Goal: Transaction & Acquisition: Book appointment/travel/reservation

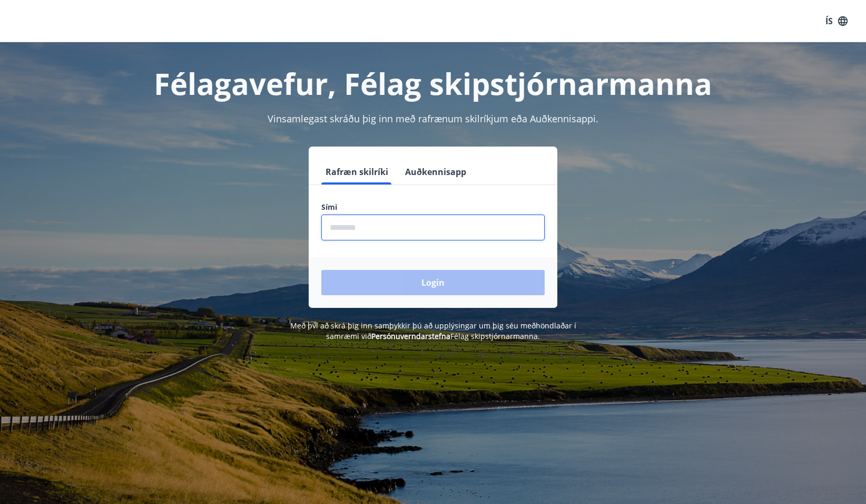
click at [436, 232] on input "phone" at bounding box center [432, 228] width 223 height 26
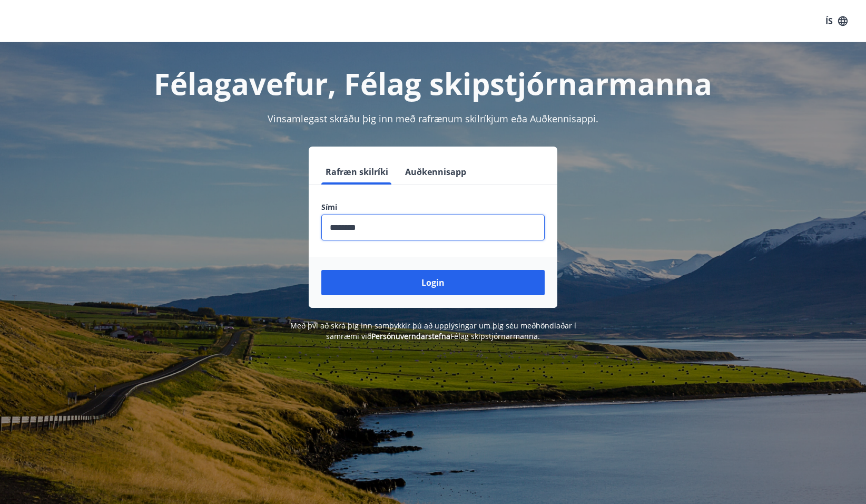
type input "********"
click at [321, 270] on button "Login" at bounding box center [432, 282] width 223 height 25
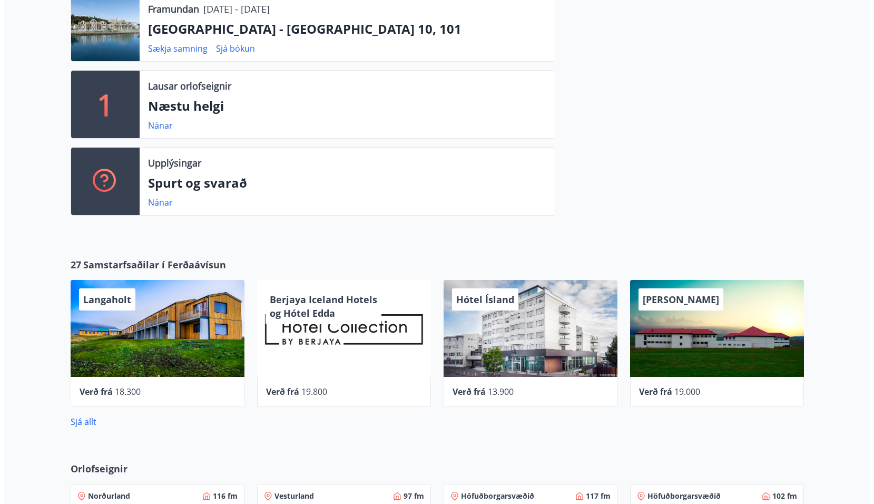
scroll to position [316, 0]
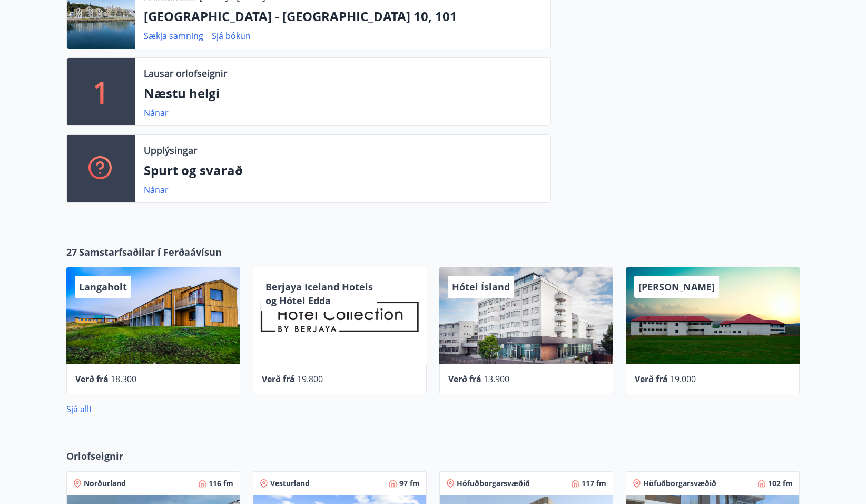
click at [139, 337] on div "Langaholt" at bounding box center [153, 315] width 174 height 97
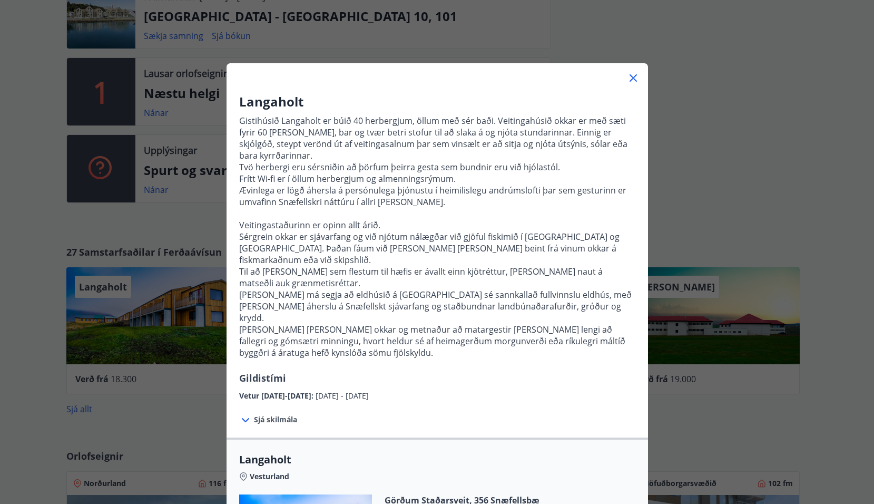
scroll to position [53, 0]
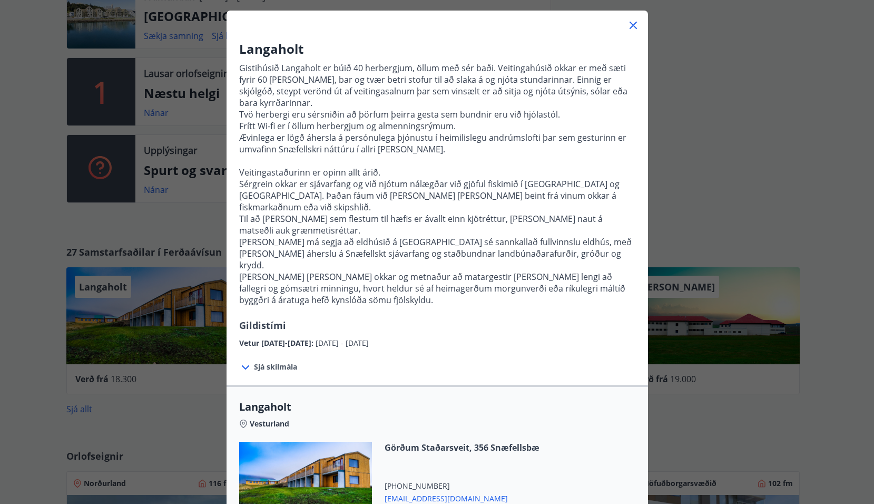
click at [721, 144] on div "Langaholt Gistihúsið [GEOGRAPHIC_DATA] er búið 40 herbergjum, öllum með sér bað…" at bounding box center [437, 199] width 874 height 504
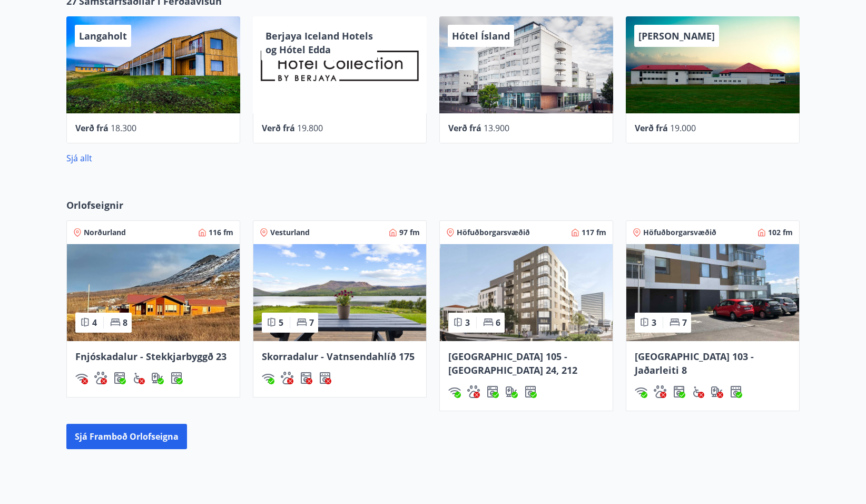
scroll to position [580, 0]
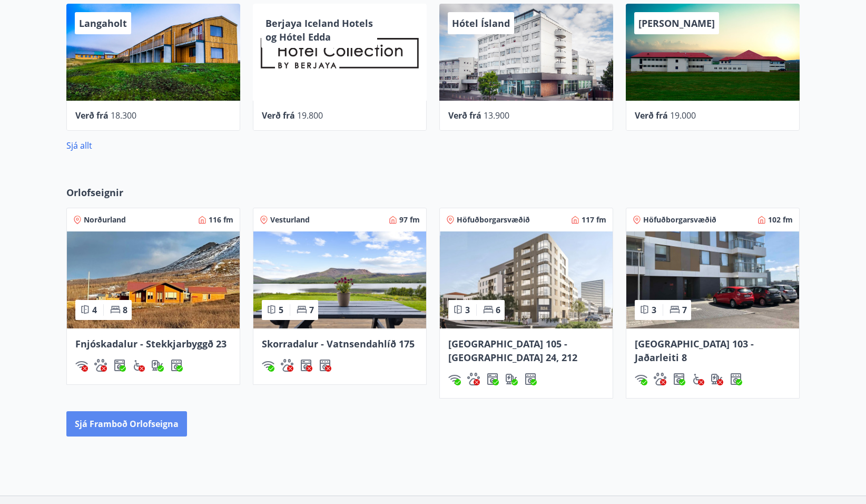
click at [148, 416] on button "Sjá framboð orlofseigna" at bounding box center [126, 423] width 121 height 25
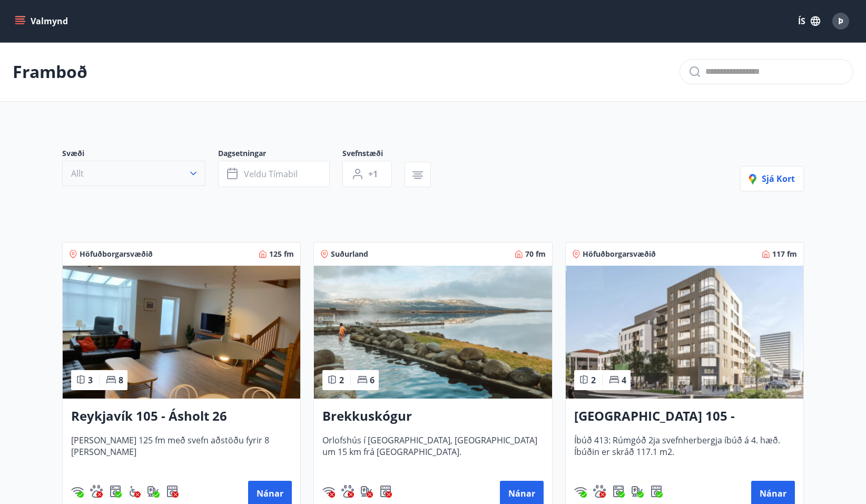
click at [112, 168] on button "Allt" at bounding box center [133, 173] width 143 height 25
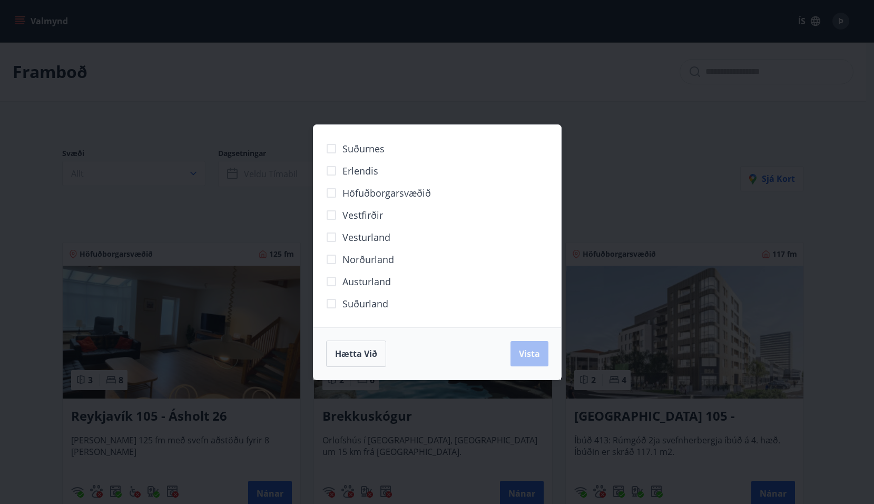
click at [350, 255] on span "Norðurland" at bounding box center [369, 259] width 52 height 14
click at [541, 349] on button "Vista" at bounding box center [530, 353] width 38 height 25
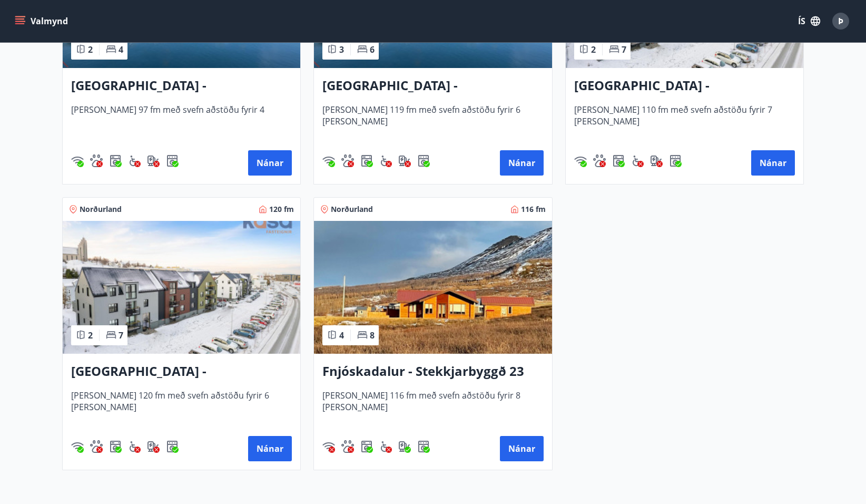
scroll to position [369, 0]
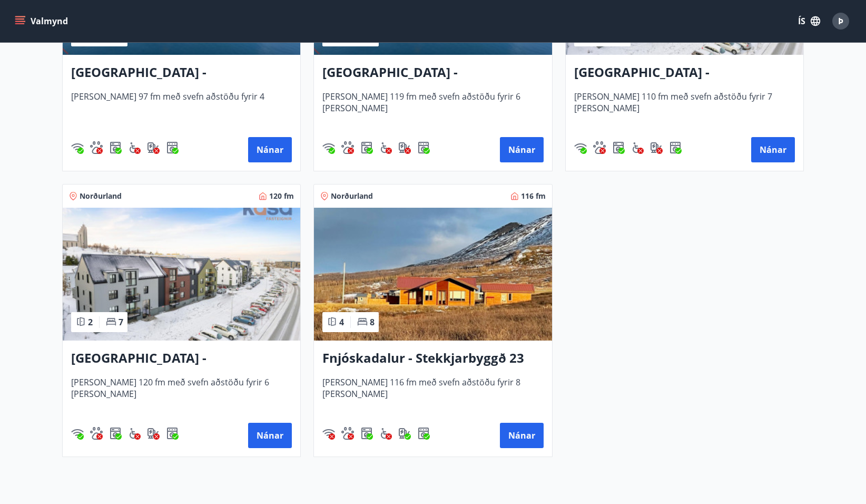
click at [479, 310] on img at bounding box center [433, 274] width 238 height 133
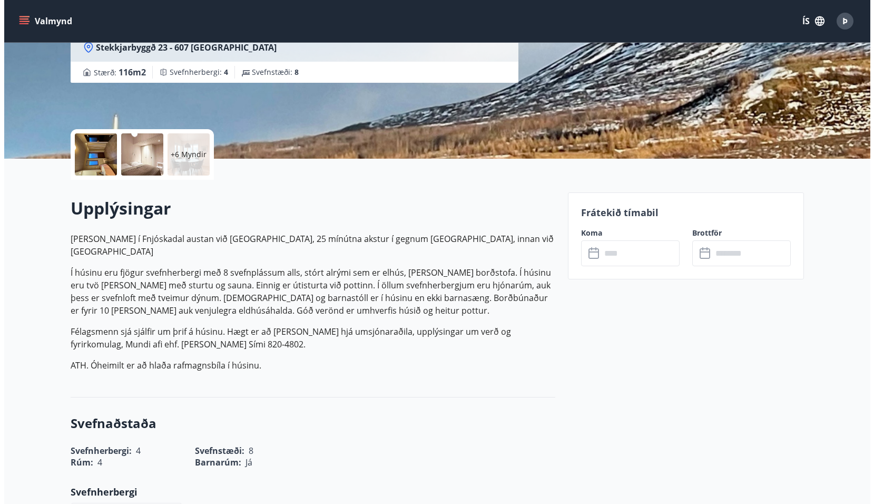
scroll to position [158, 0]
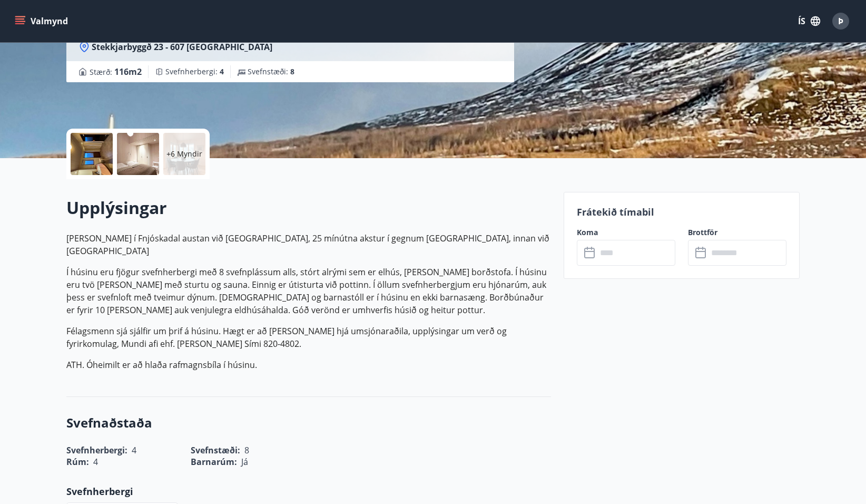
click at [177, 154] on p "+6 Myndir" at bounding box center [185, 154] width 36 height 11
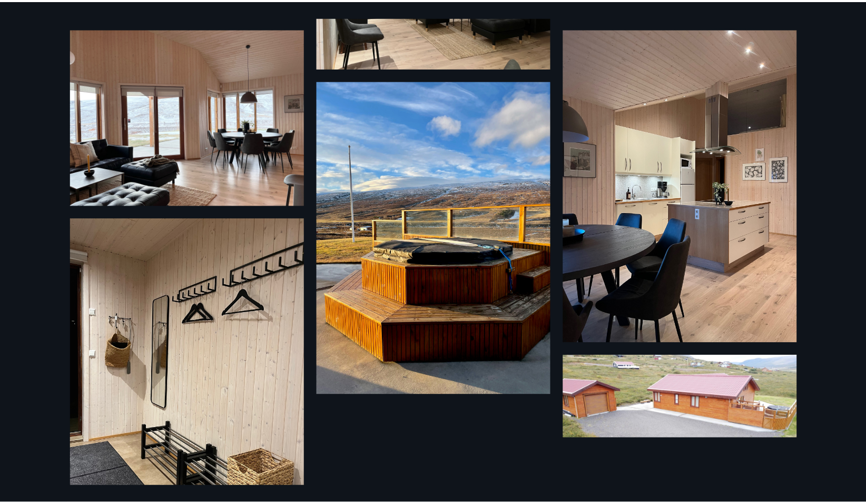
scroll to position [734, 0]
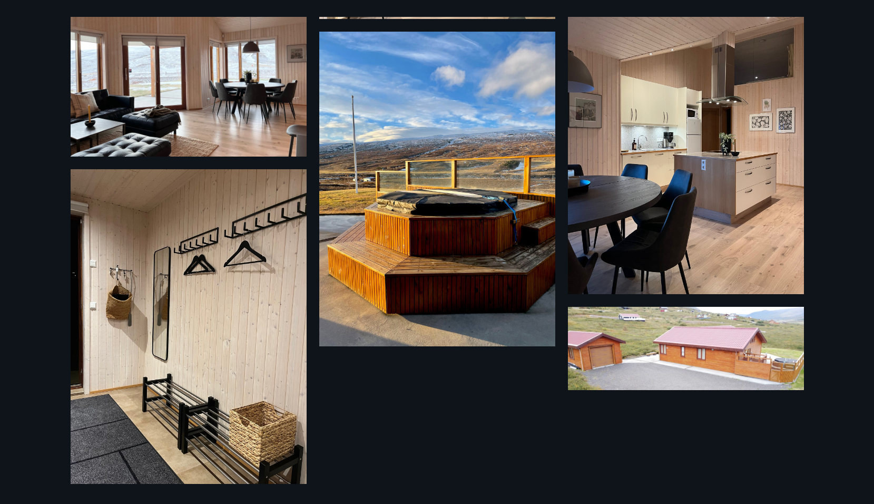
click at [26, 30] on div "12 Myndir" at bounding box center [437, 252] width 874 height 504
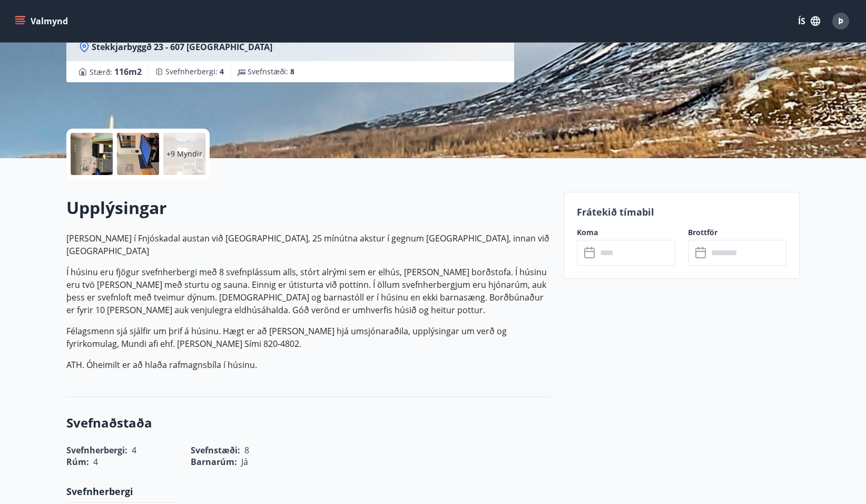
click at [254, 325] on p "Félagsmenn sjá sjálfir um þrif á húsinu. Hægt er að [PERSON_NAME] hjá umsjónara…" at bounding box center [308, 337] width 485 height 25
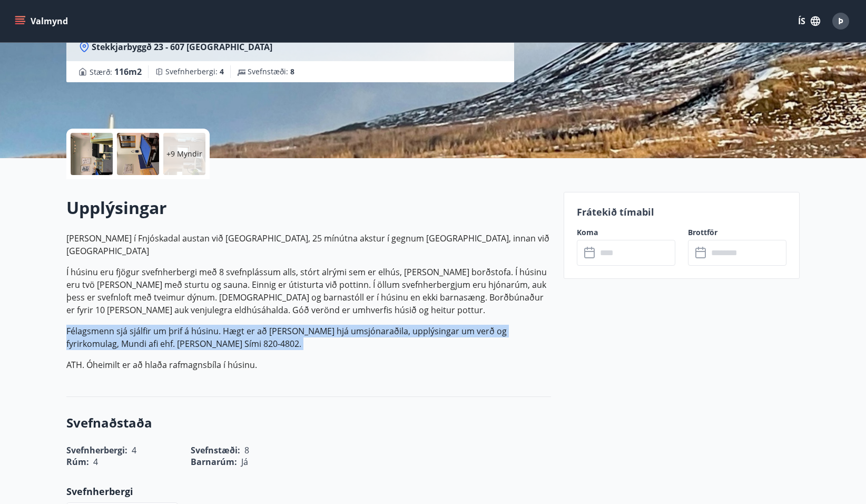
click at [254, 325] on p "Félagsmenn sjá sjálfir um þrif á húsinu. Hægt er að [PERSON_NAME] hjá umsjónara…" at bounding box center [308, 337] width 485 height 25
click at [335, 325] on p "Félagsmenn sjá sjálfir um þrif á húsinu. Hægt er að [PERSON_NAME] hjá umsjónara…" at bounding box center [308, 337] width 485 height 25
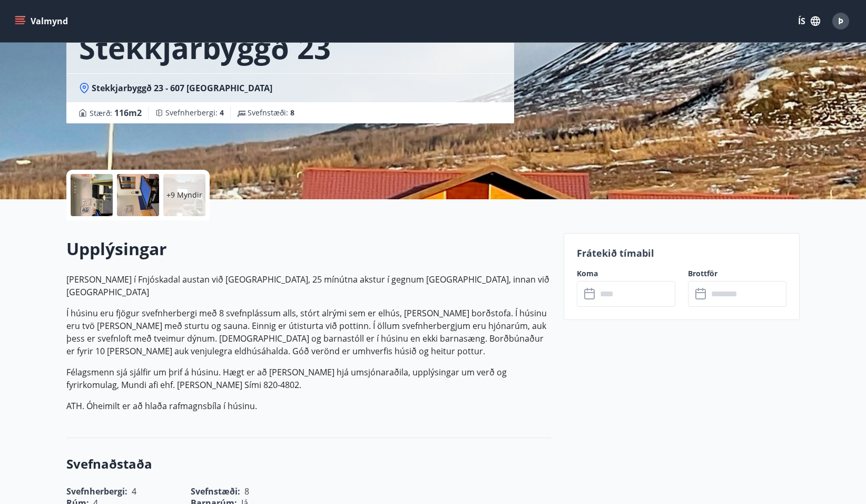
scroll to position [0, 0]
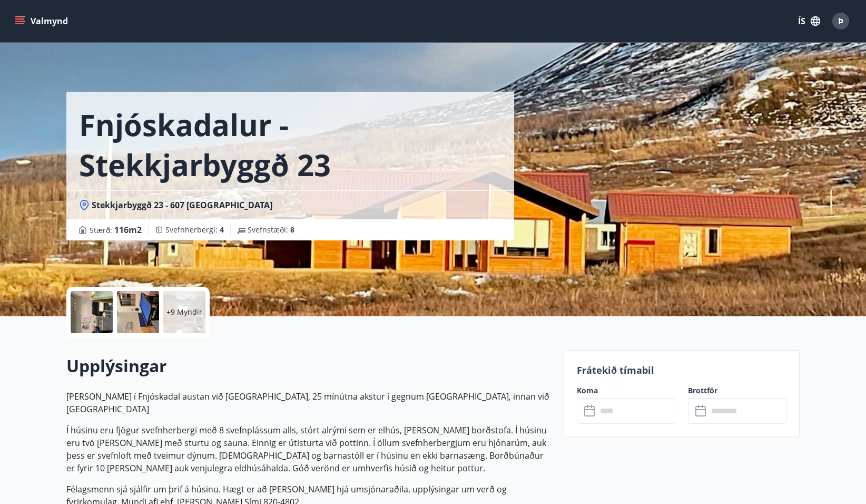
scroll to position [2, 0]
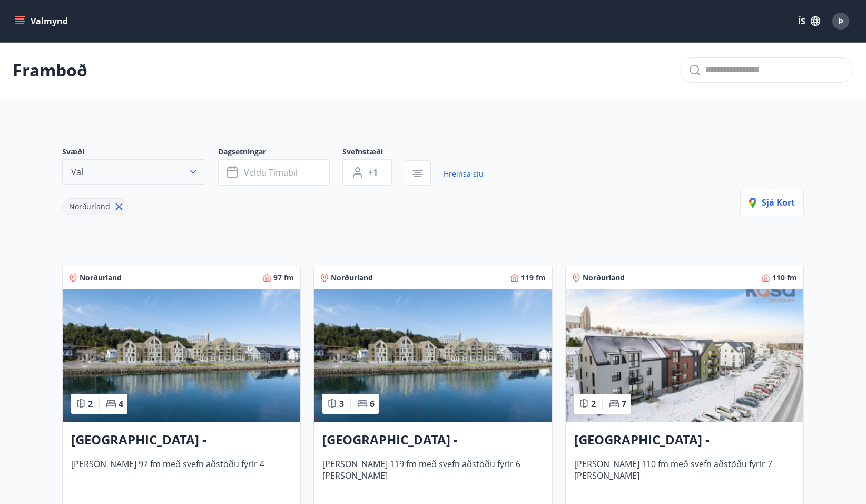
click at [152, 184] on button "Val" at bounding box center [133, 171] width 143 height 25
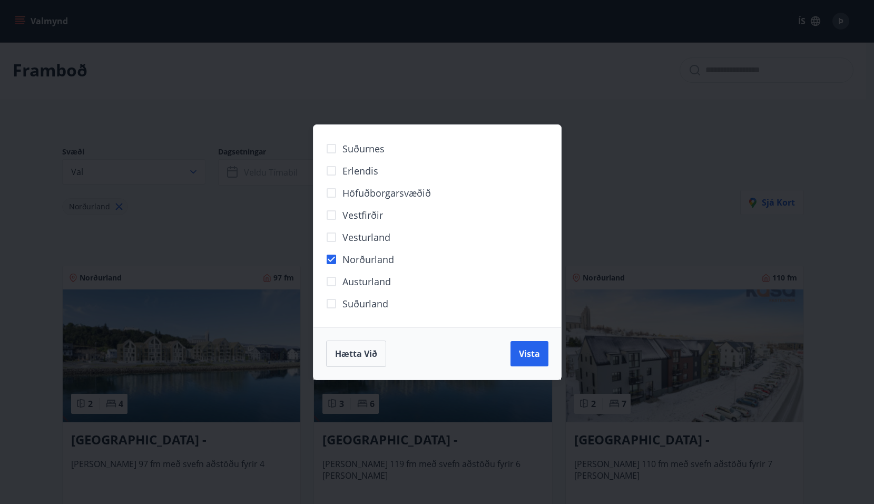
click at [152, 179] on div "Suðurnes Erlendis Höfuðborgarsvæðið [GEOGRAPHIC_DATA] [GEOGRAPHIC_DATA] [GEOGRA…" at bounding box center [437, 252] width 874 height 504
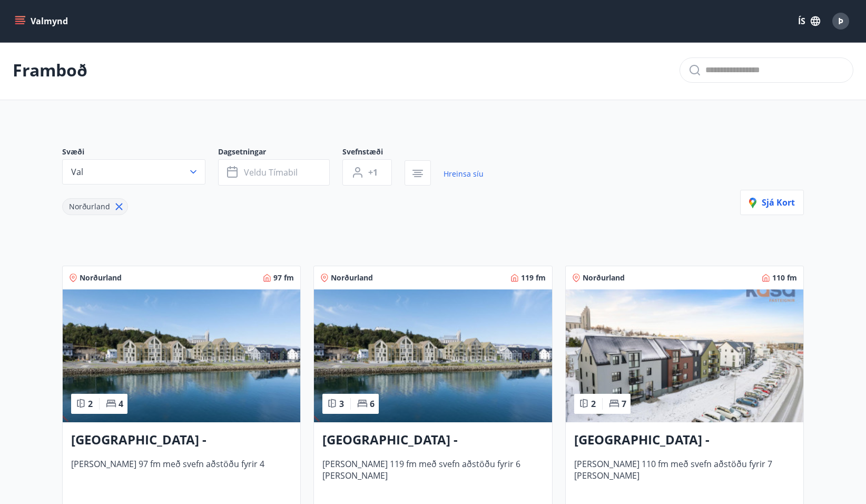
click at [211, 216] on div "Svæði Val Dagsetningar Veldu tímabil Svefnstæði +1 Hreinsa síu Norðurland Sjá k…" at bounding box center [433, 477] width 759 height 712
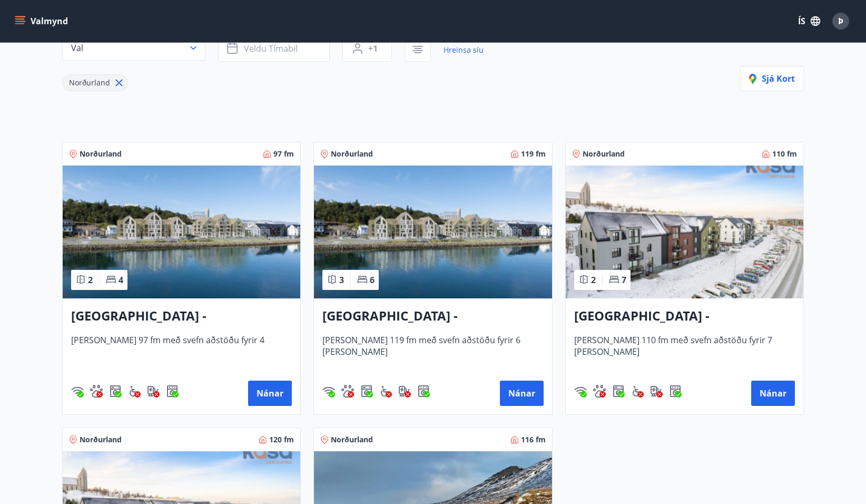
scroll to position [0, 0]
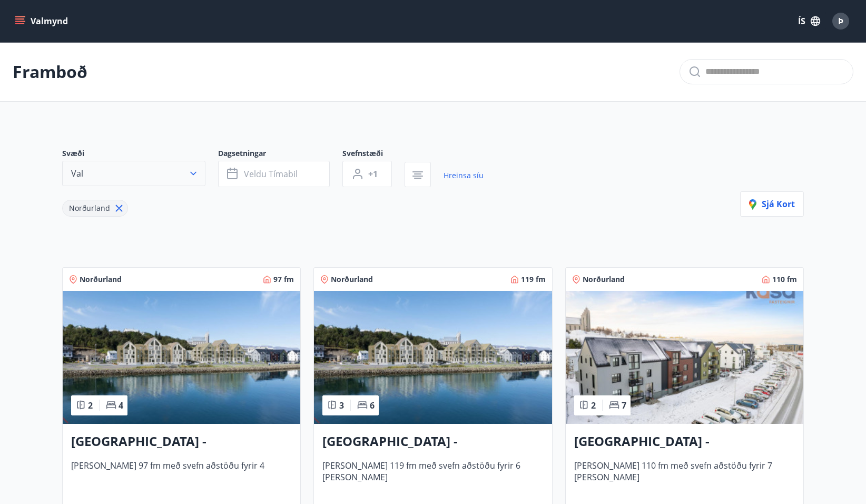
click at [158, 165] on button "Val" at bounding box center [133, 173] width 143 height 25
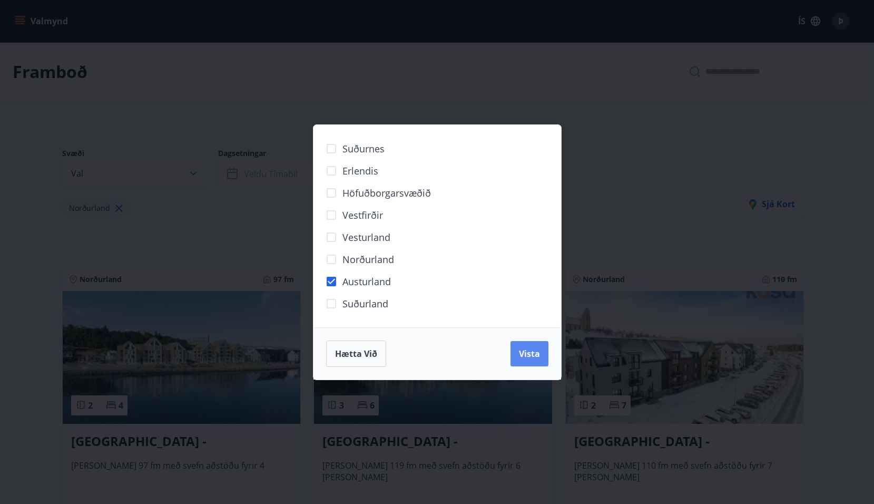
click at [548, 360] on button "Vista" at bounding box center [530, 353] width 38 height 25
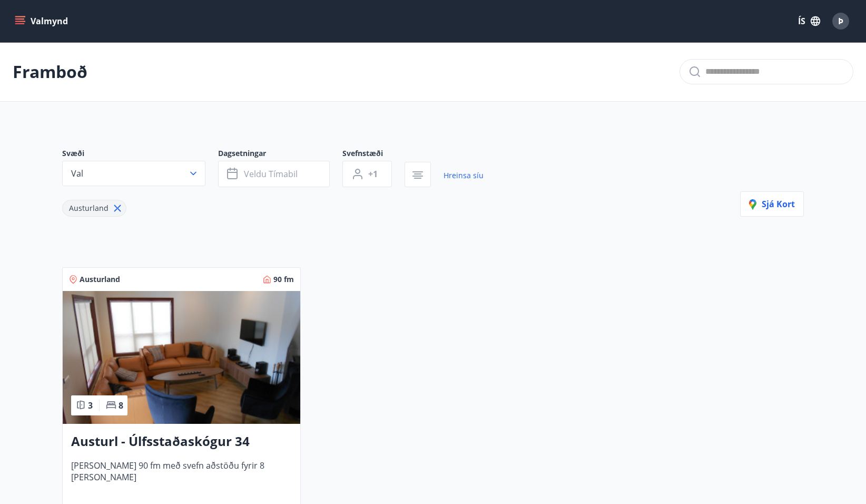
click at [174, 363] on img at bounding box center [182, 357] width 238 height 133
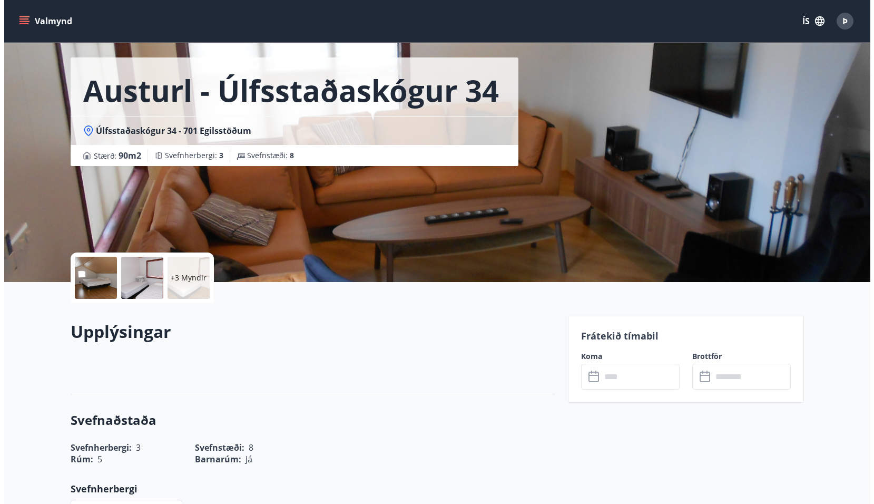
scroll to position [53, 0]
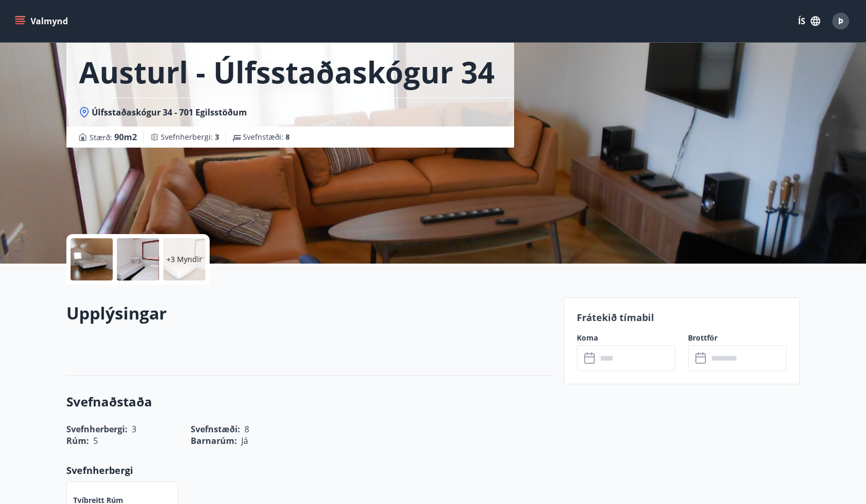
click at [130, 256] on div at bounding box center [138, 259] width 42 height 42
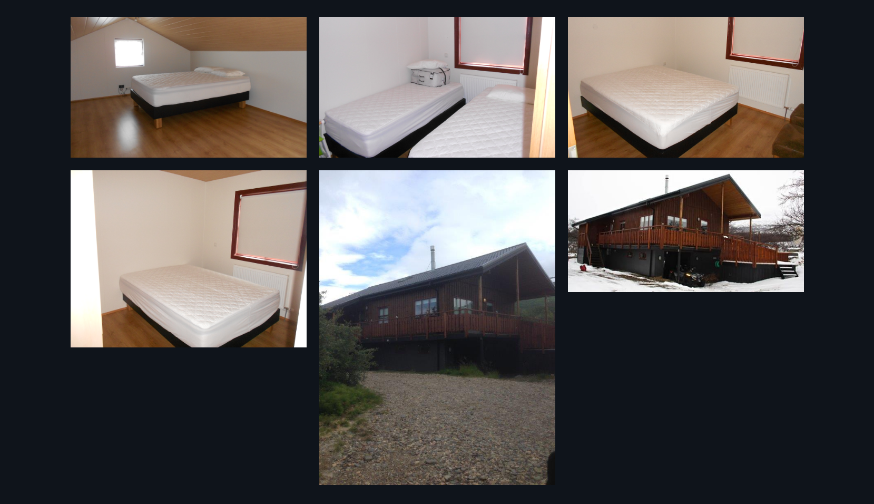
scroll to position [269, 0]
